Goal: Information Seeking & Learning: Learn about a topic

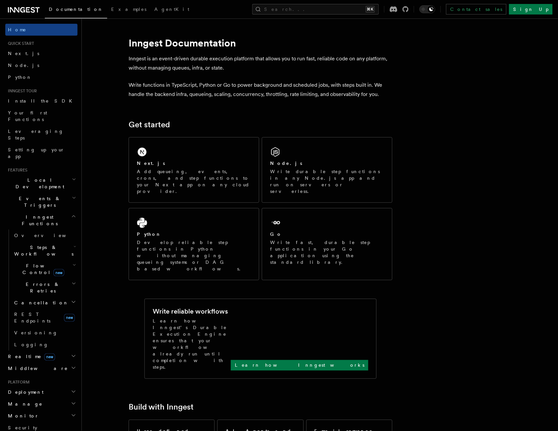
click at [72, 214] on icon "button" at bounding box center [73, 216] width 5 height 5
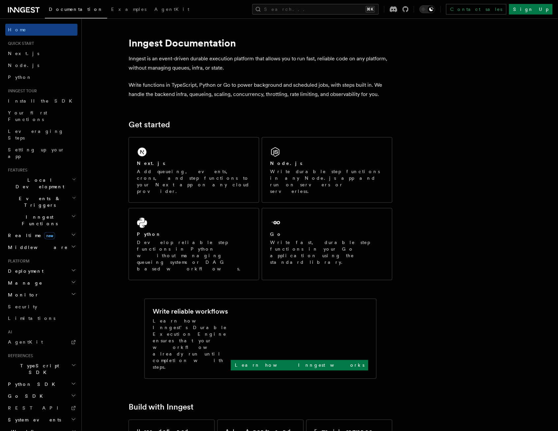
click at [73, 214] on icon "button" at bounding box center [73, 216] width 5 height 5
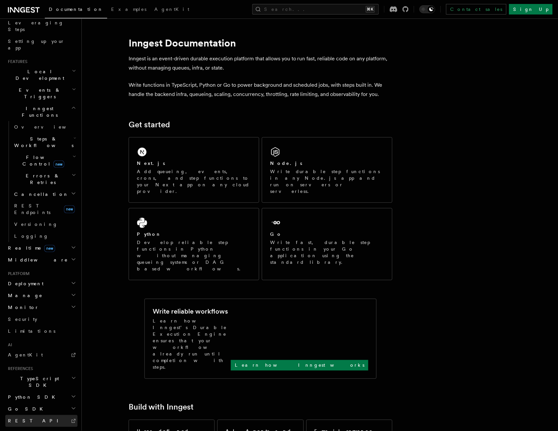
scroll to position [108, 0]
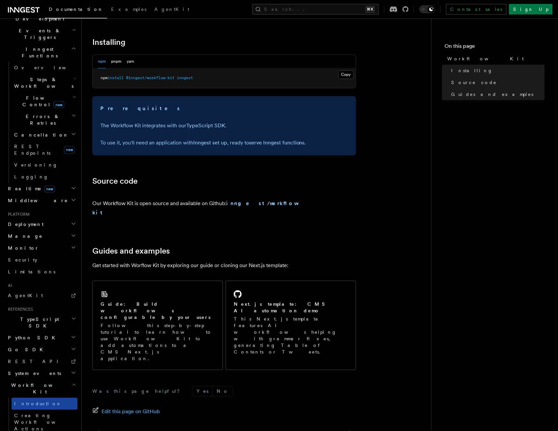
scroll to position [168, 0]
click at [40, 414] on span "Creating Workflow Actions" at bounding box center [42, 423] width 57 height 18
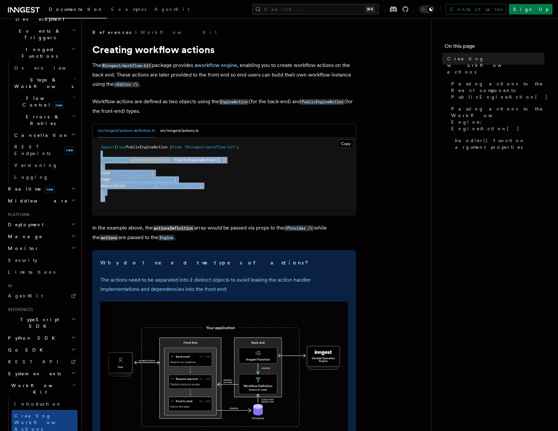
drag, startPoint x: 177, startPoint y: 195, endPoint x: 140, endPoint y: 150, distance: 57.9
click at [140, 150] on pre "import { type PublicEngineAction } from "@inngest/workflow-kit" ; export const …" at bounding box center [224, 177] width 263 height 78
click at [189, 126] on button "src/inngest/actions.ts" at bounding box center [179, 131] width 38 height 14
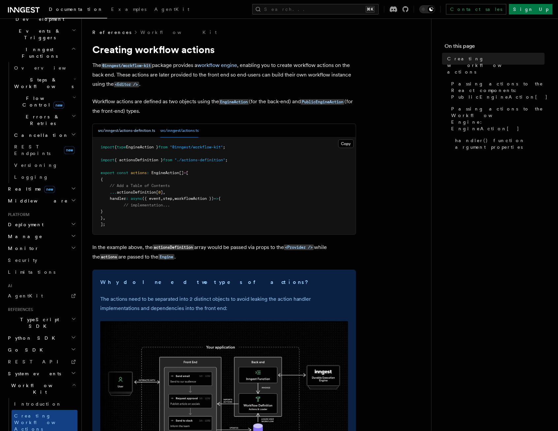
click at [133, 130] on button "src/inngest/actions-definition.ts" at bounding box center [126, 131] width 57 height 14
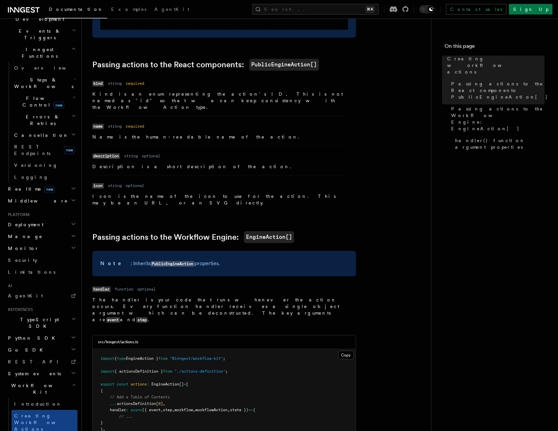
scroll to position [525, 0]
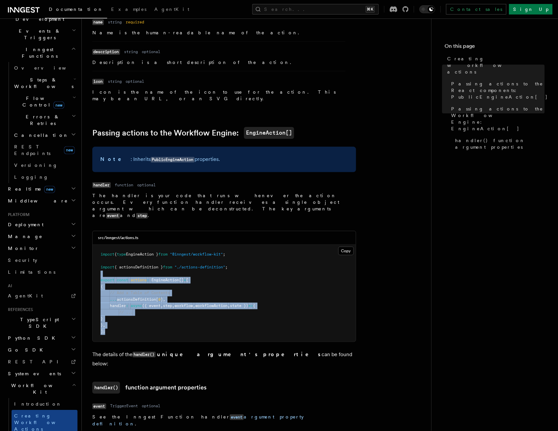
drag, startPoint x: 137, startPoint y: 240, endPoint x: 155, endPoint y: 295, distance: 58.0
click at [155, 296] on pre "import { type EngineAction } from "@inngest/workflow-kit" ; import { actionsDef…" at bounding box center [224, 293] width 263 height 97
click at [155, 295] on pre "import { type EngineAction } from "@inngest/workflow-kit" ; import { actionsDef…" at bounding box center [224, 293] width 263 height 97
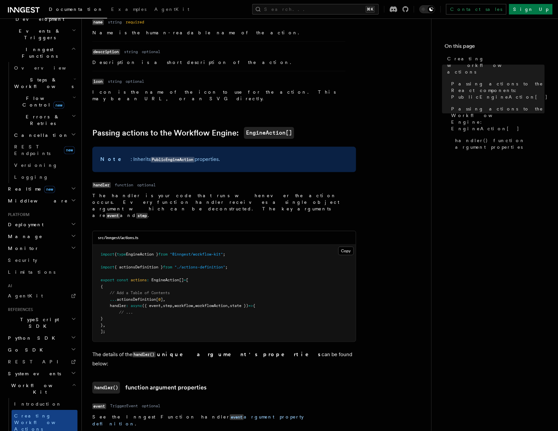
drag, startPoint x: 138, startPoint y: 283, endPoint x: 117, endPoint y: 238, distance: 49.6
click at [117, 245] on pre "import { type EngineAction } from "@inngest/workflow-kit" ; import { actionsDef…" at bounding box center [224, 293] width 263 height 97
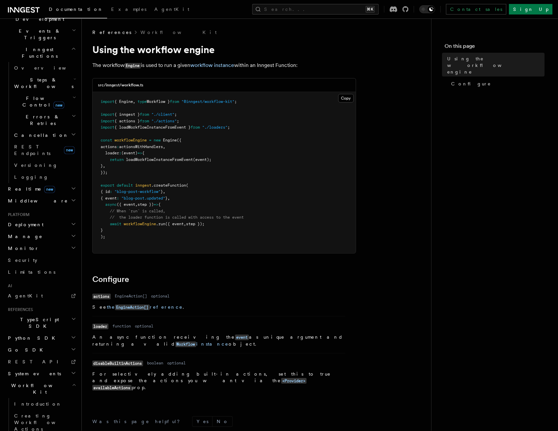
drag, startPoint x: 162, startPoint y: 181, endPoint x: 181, endPoint y: 227, distance: 50.1
click at [181, 227] on pre "import { Engine , type Workflow } from "@inngest/workflow-kit" ; import { innge…" at bounding box center [224, 172] width 263 height 161
click at [181, 226] on pre "import { Engine , type Workflow } from "@inngest/workflow-kit" ; import { innge…" at bounding box center [224, 172] width 263 height 161
drag, startPoint x: 131, startPoint y: 201, endPoint x: 145, endPoint y: 201, distance: 13.5
click at [145, 202] on span "async ({ event , step }) => {" at bounding box center [131, 204] width 60 height 5
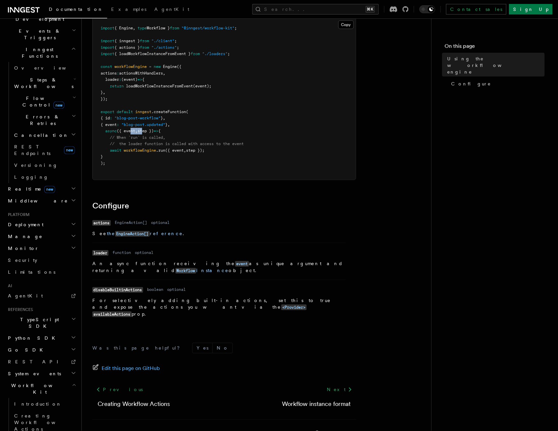
scroll to position [73, 0]
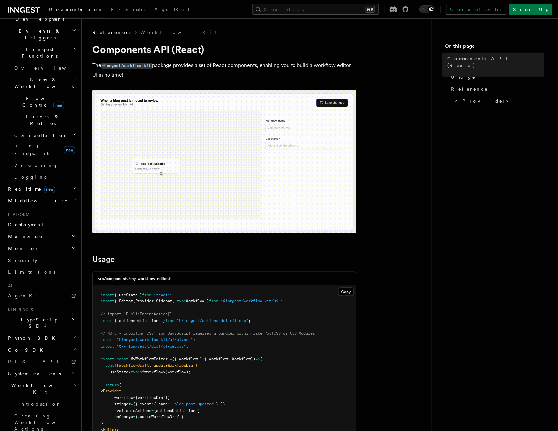
click at [275, 169] on img at bounding box center [224, 162] width 264 height 144
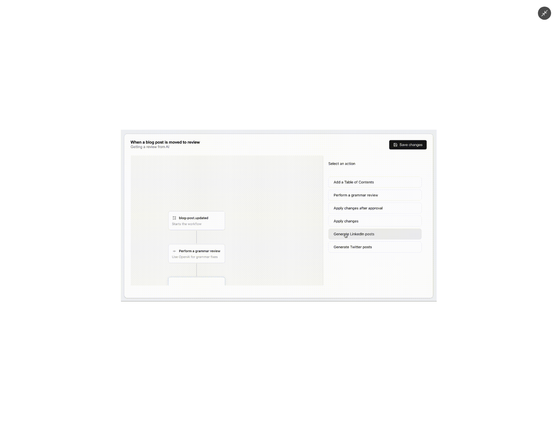
click at [204, 210] on img at bounding box center [279, 216] width 316 height 172
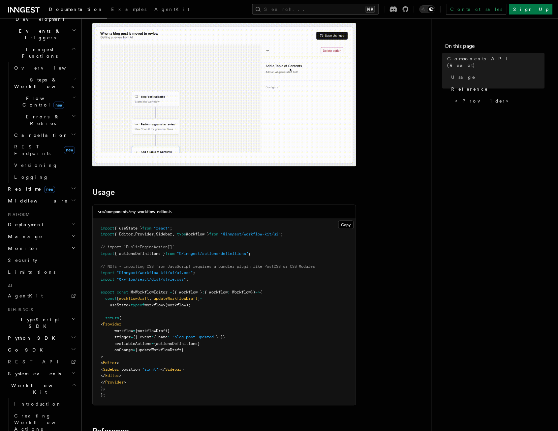
scroll to position [71, 0]
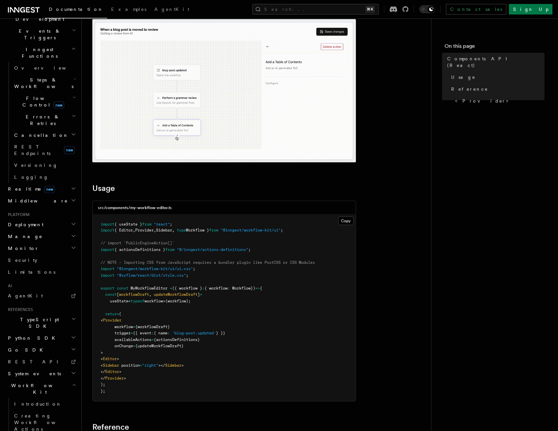
click at [129, 267] on span ""@inngest/workflow-kit/ui/ui.css"" at bounding box center [155, 269] width 76 height 5
click at [127, 274] on span ""@xyflow/react/dist/style.css"" at bounding box center [151, 276] width 69 height 5
drag, startPoint x: 127, startPoint y: 274, endPoint x: 192, endPoint y: 275, distance: 65.4
click at [192, 275] on pre "import { useState } from "react" ; import { Editor , Provider , Sidebar , type …" at bounding box center [224, 308] width 263 height 187
click at [202, 248] on span ""@/inngest/actions-definitions"" at bounding box center [213, 250] width 72 height 5
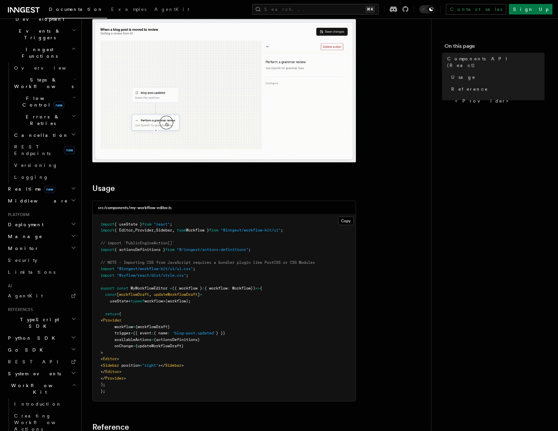
click at [147, 248] on span "{ actionsDefinitions }" at bounding box center [140, 250] width 51 height 5
click at [265, 229] on span ""@inngest/workflow-kit/ui"" at bounding box center [251, 230] width 60 height 5
click at [153, 229] on span "Provider" at bounding box center [144, 230] width 18 height 5
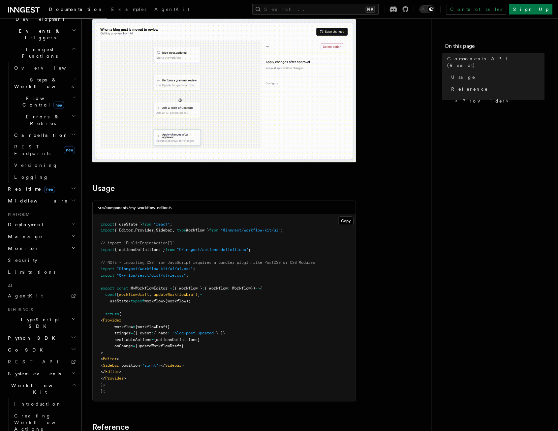
drag, startPoint x: 153, startPoint y: 229, endPoint x: 156, endPoint y: 229, distance: 3.3
click at [154, 229] on span "Provider" at bounding box center [144, 230] width 18 height 5
click at [206, 228] on span "Workflow }" at bounding box center [197, 230] width 23 height 5
drag, startPoint x: 206, startPoint y: 228, endPoint x: 286, endPoint y: 229, distance: 80.2
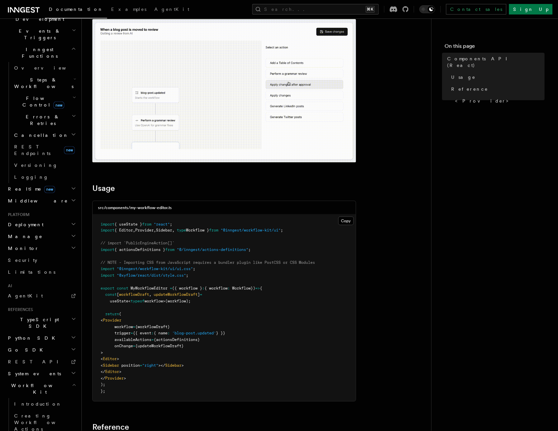
click at [283, 229] on span "import { Editor , Provider , Sidebar , type Workflow } from "@inngest/workflow-…" at bounding box center [192, 230] width 183 height 5
click at [281, 229] on span ""@inngest/workflow-kit/ui"" at bounding box center [251, 230] width 60 height 5
drag, startPoint x: 286, startPoint y: 229, endPoint x: 168, endPoint y: 212, distance: 119.1
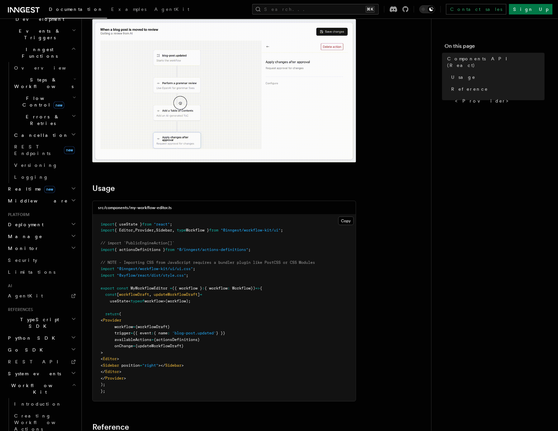
click at [168, 212] on div "src/components/my-workflow-editor.ts Copy Copied import { useState } from "reac…" at bounding box center [224, 301] width 264 height 201
click at [145, 274] on span ""@xyflow/react/dist/style.css"" at bounding box center [151, 276] width 69 height 5
drag, startPoint x: 145, startPoint y: 270, endPoint x: 138, endPoint y: 349, distance: 78.8
click at [138, 349] on pre "import { useState } from "react" ; import { Editor , Provider , Sidebar , type …" at bounding box center [224, 308] width 263 height 187
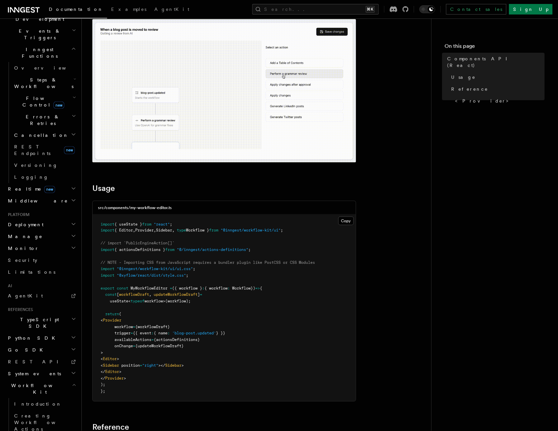
click at [138, 349] on pre "import { useState } from "react" ; import { Editor , Provider , Sidebar , type …" at bounding box center [224, 308] width 263 height 187
click at [146, 338] on span "availableActions" at bounding box center [133, 340] width 37 height 5
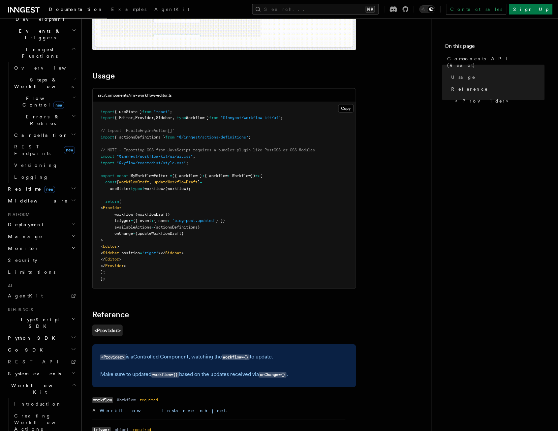
scroll to position [176, 0]
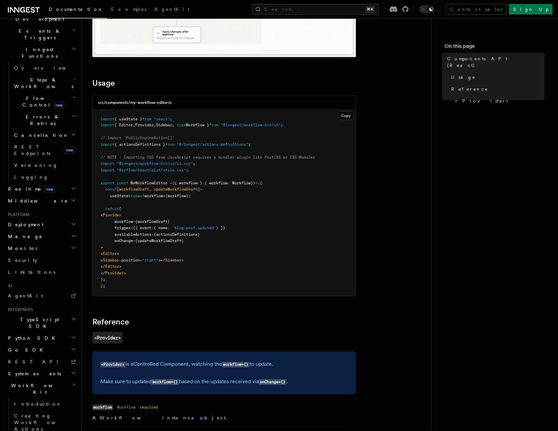
drag, startPoint x: 248, startPoint y: 124, endPoint x: 291, endPoint y: 124, distance: 42.9
click at [281, 124] on span ""@inngest/workflow-kit/ui"" at bounding box center [251, 125] width 60 height 5
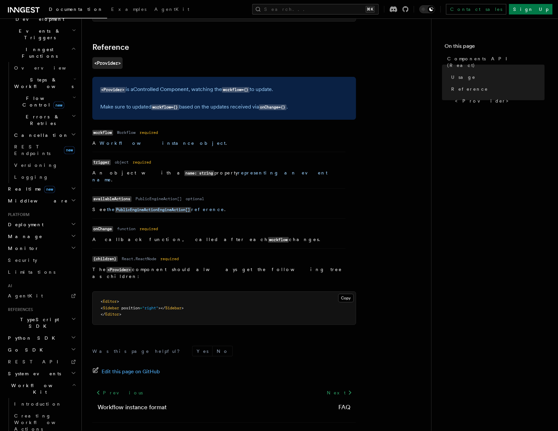
scroll to position [451, 0]
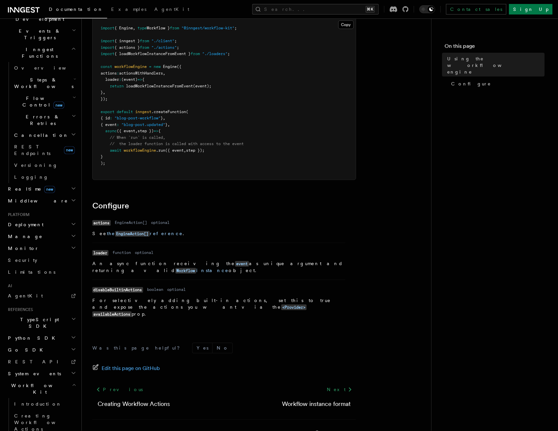
scroll to position [73, 0]
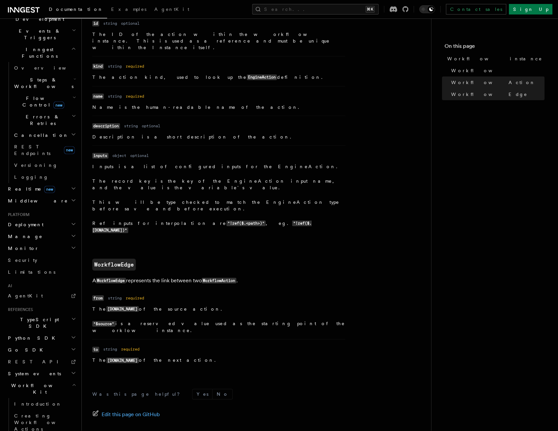
scroll to position [574, 0]
click at [339, 431] on link "Next" at bounding box center [339, 437] width 33 height 12
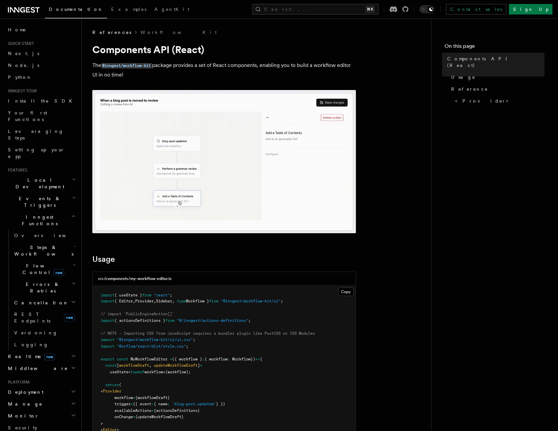
click at [235, 76] on p "The @inngest/workflow-kit package provides a set of React components, enabling …" at bounding box center [224, 70] width 264 height 19
